Goal: Task Accomplishment & Management: Complete application form

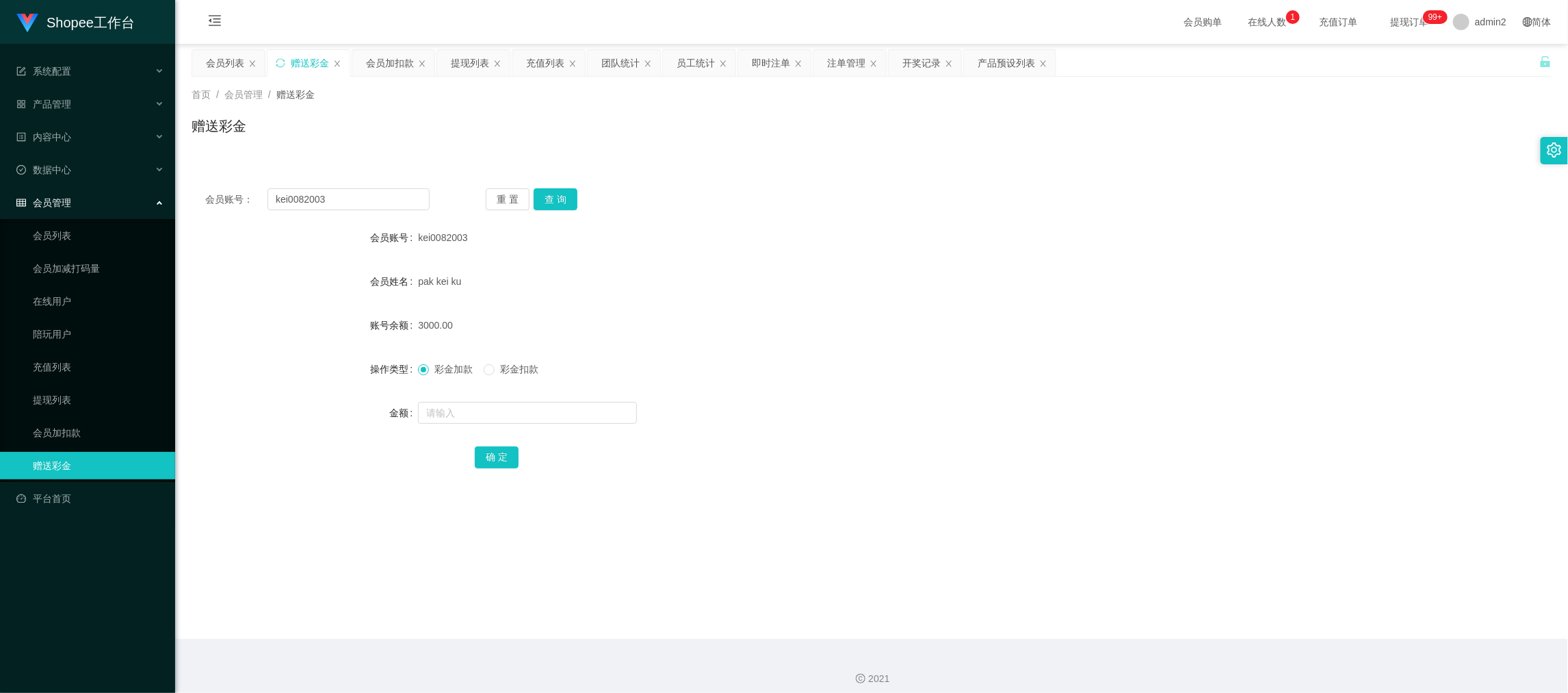
click at [386, 66] on div "会员加扣款" at bounding box center [390, 62] width 48 height 26
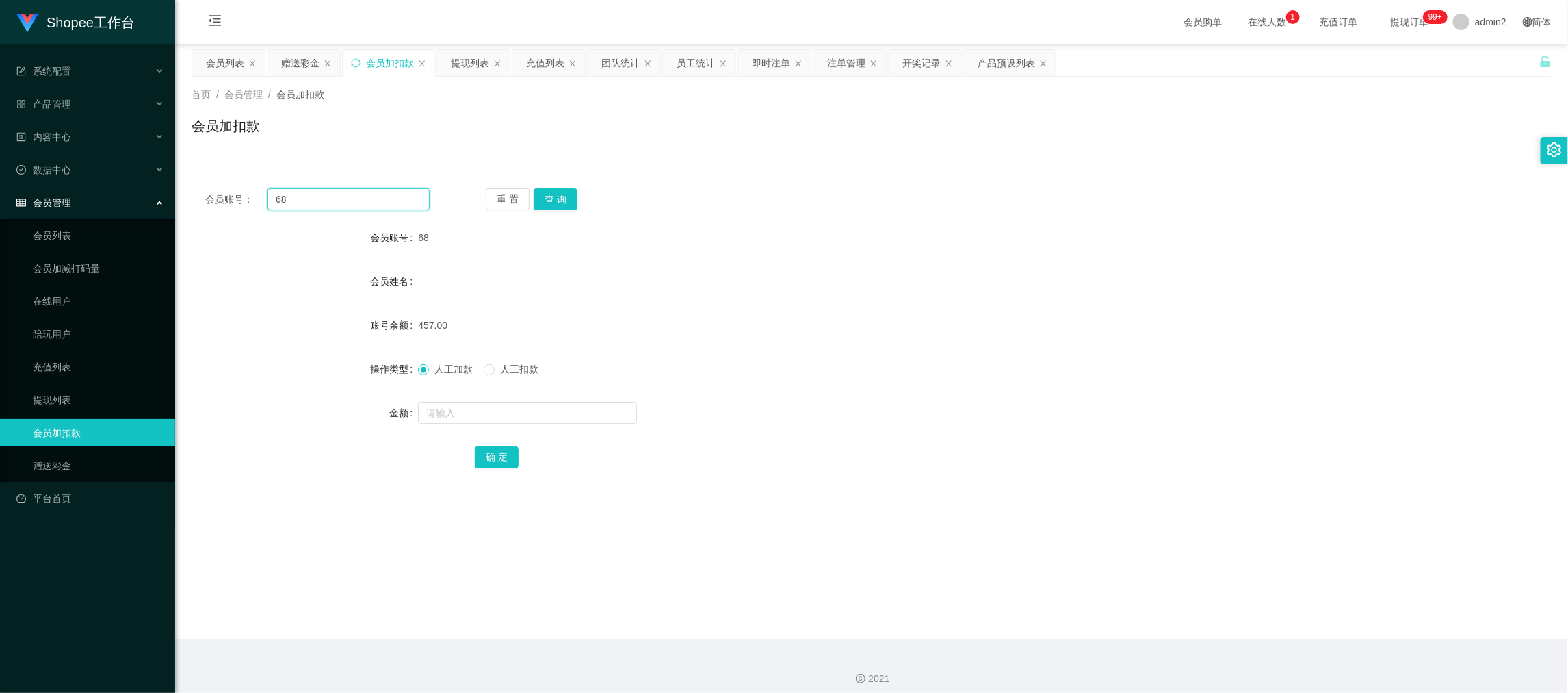
click at [375, 207] on input "68" at bounding box center [349, 199] width 162 height 22
click at [375, 205] on input "68" at bounding box center [349, 199] width 162 height 22
click at [548, 202] on button "查 询" at bounding box center [555, 199] width 44 height 22
click at [586, 414] on input "text" at bounding box center [528, 412] width 219 height 22
click at [586, 414] on input "8" at bounding box center [528, 412] width 219 height 22
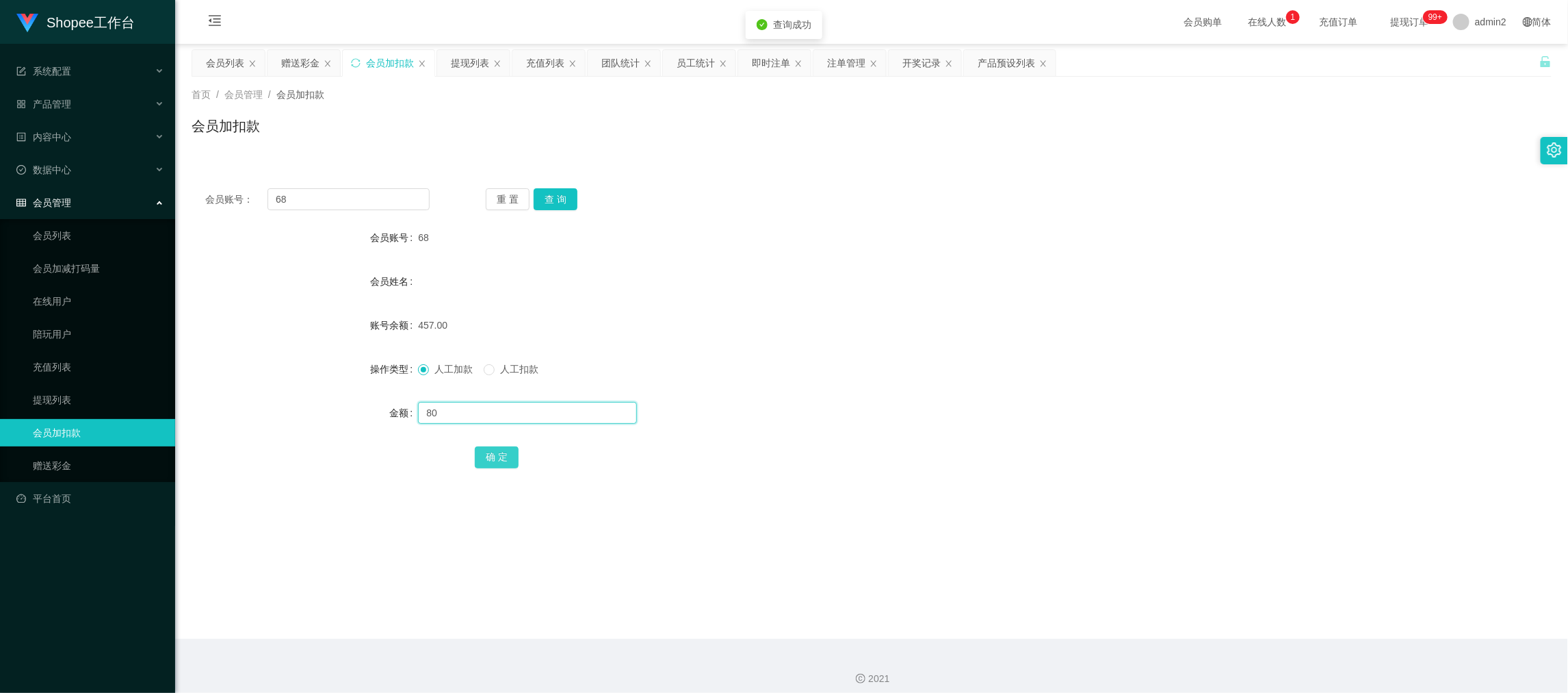
type input "80"
drag, startPoint x: 503, startPoint y: 453, endPoint x: 635, endPoint y: 411, distance: 138.5
click at [502, 454] on button "确 定" at bounding box center [496, 457] width 44 height 22
